Goal: Information Seeking & Learning: Learn about a topic

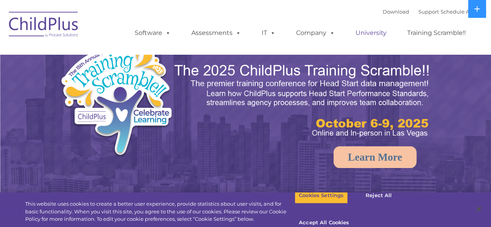
select select "MEDIUM"
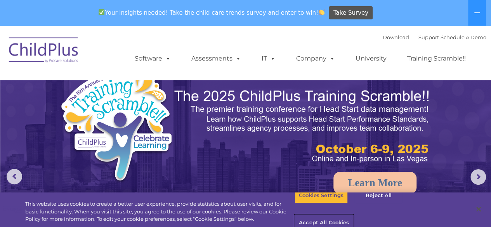
click at [354, 215] on button "Accept All Cookies" at bounding box center [324, 223] width 59 height 16
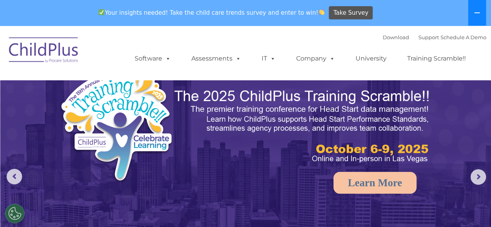
click at [475, 16] on button at bounding box center [478, 13] width 18 height 26
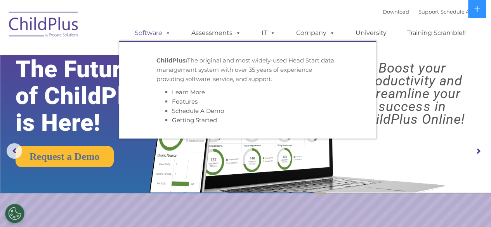
click at [159, 34] on link "Software" at bounding box center [153, 33] width 52 height 16
